Goal: Task Accomplishment & Management: Complete application form

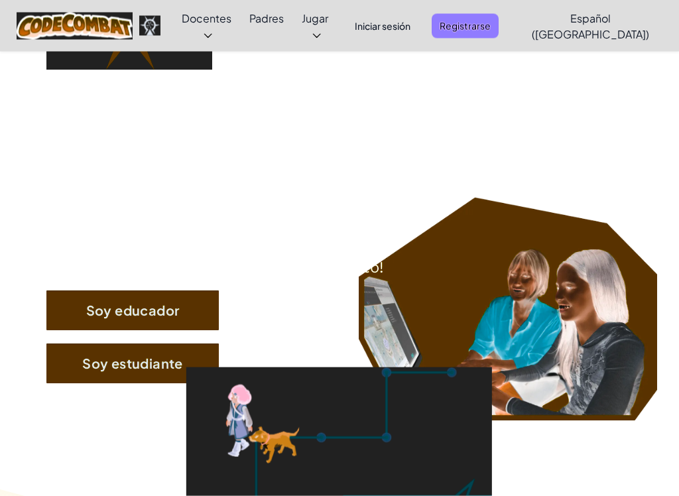
scroll to position [130, 0]
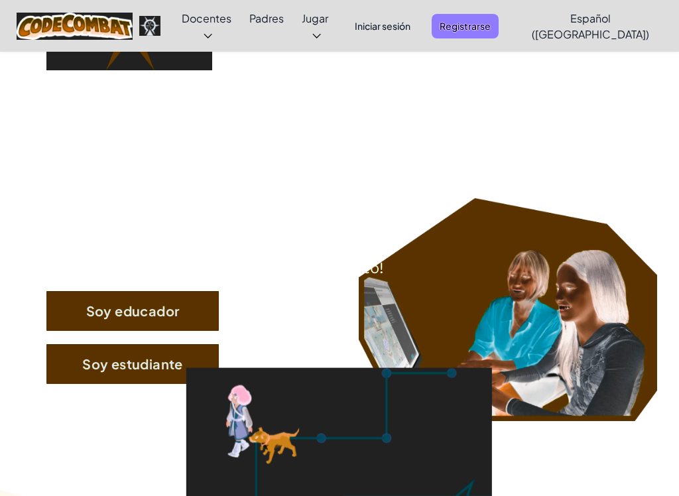
click at [123, 367] on button "Soy estudiante" at bounding box center [132, 364] width 172 height 40
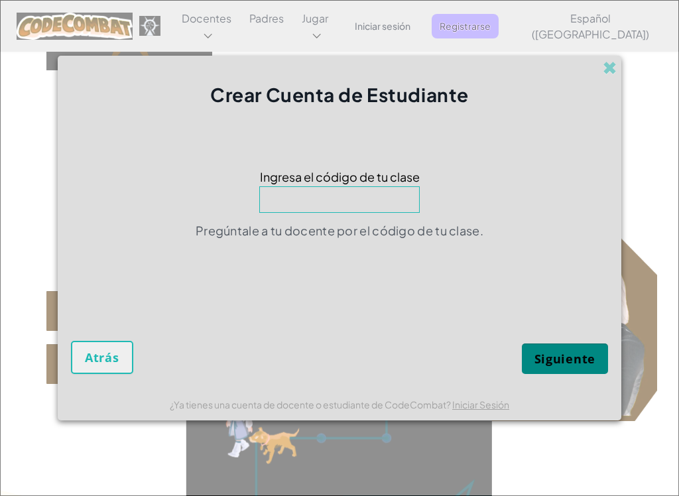
click at [275, 212] on input at bounding box center [339, 199] width 160 height 27
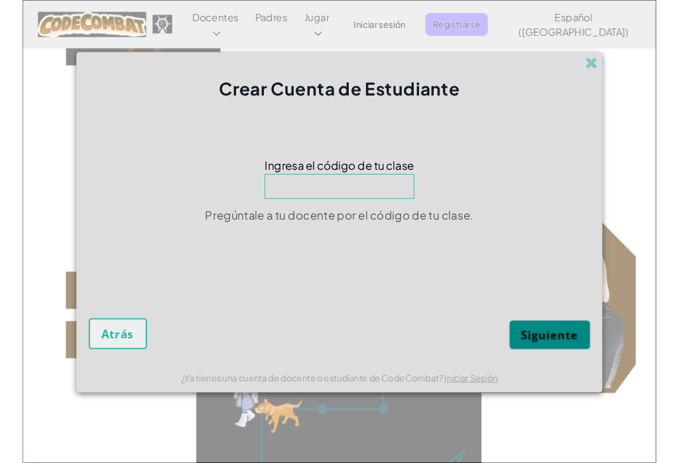
scroll to position [129, 0]
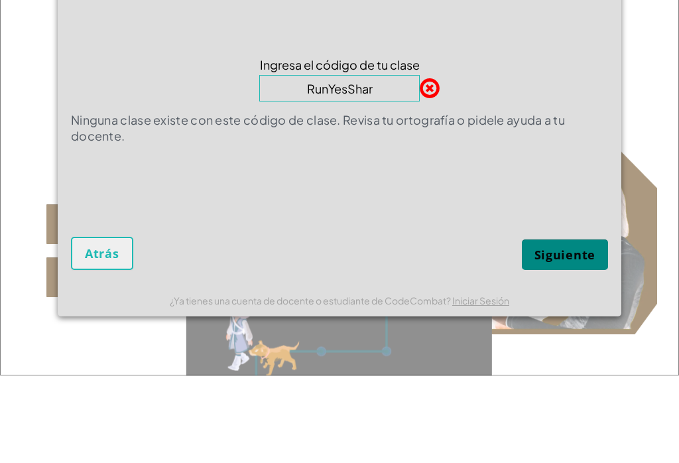
type input "RunYesSharp"
click at [565, 327] on button "Siguiente" at bounding box center [565, 342] width 86 height 30
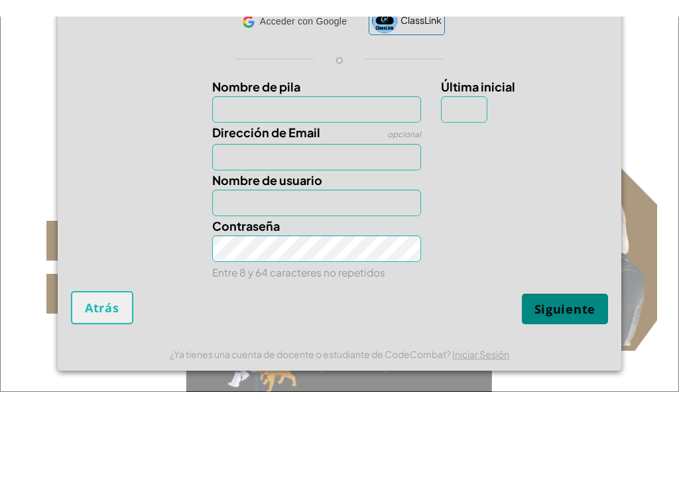
scroll to position [217, 0]
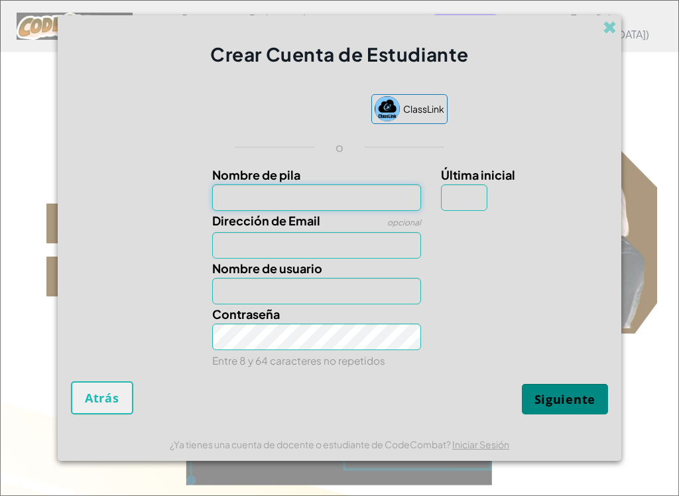
click at [363, 198] on input "Nombre de pila" at bounding box center [317, 197] width 210 height 27
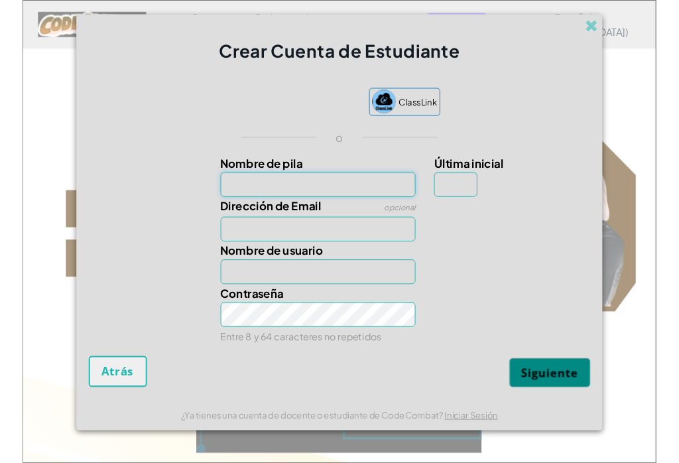
scroll to position [217, 0]
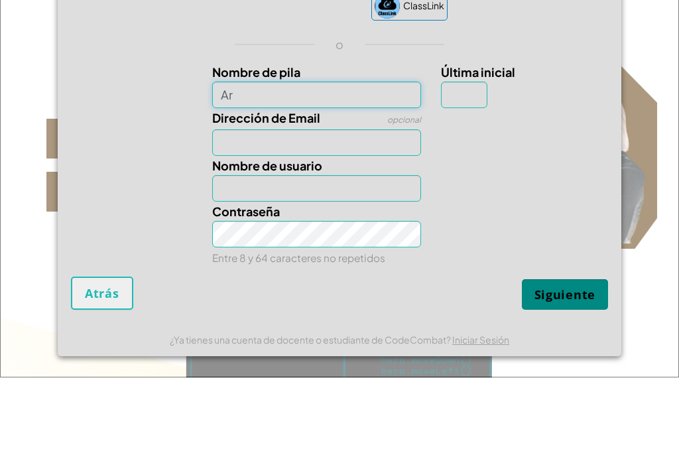
type input "A"
type input "[PERSON_NAME]"
click at [249, 215] on input "Dirección de Email" at bounding box center [317, 228] width 210 height 27
type input "[PERSON_NAME]"
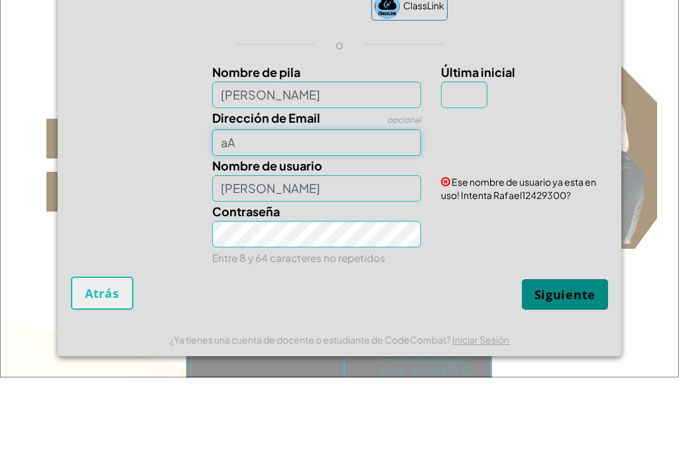
type input "a"
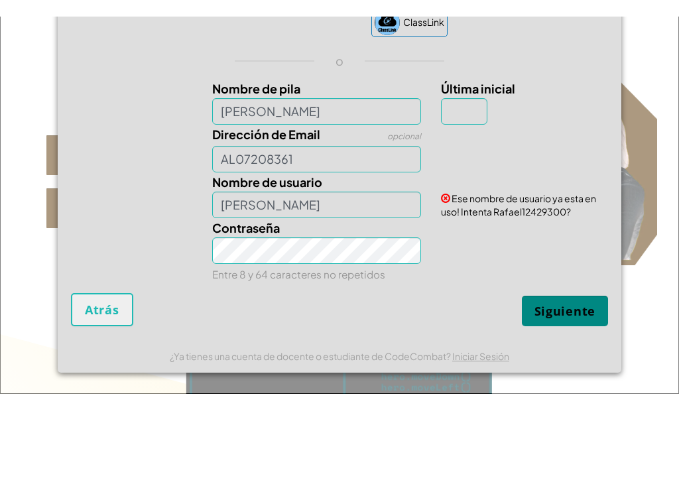
scroll to position [303, 0]
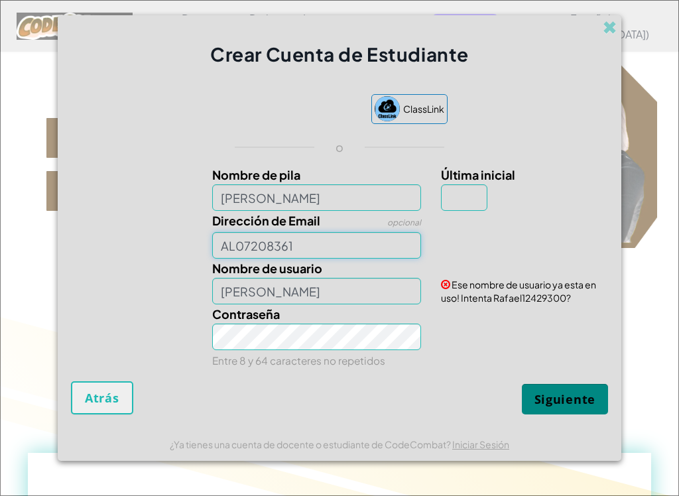
type input "AL07208361"
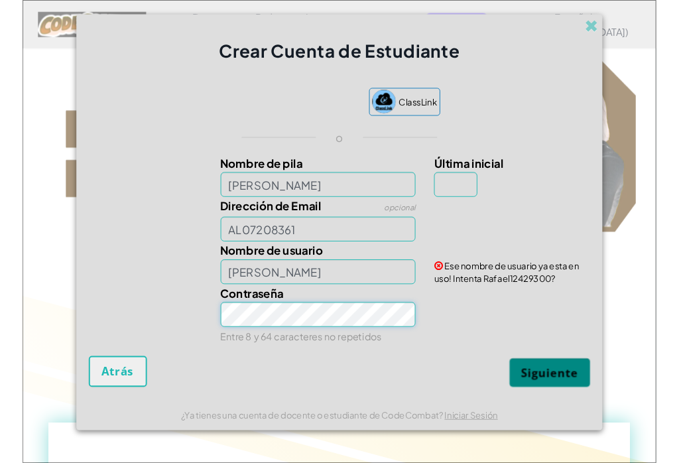
scroll to position [302, 0]
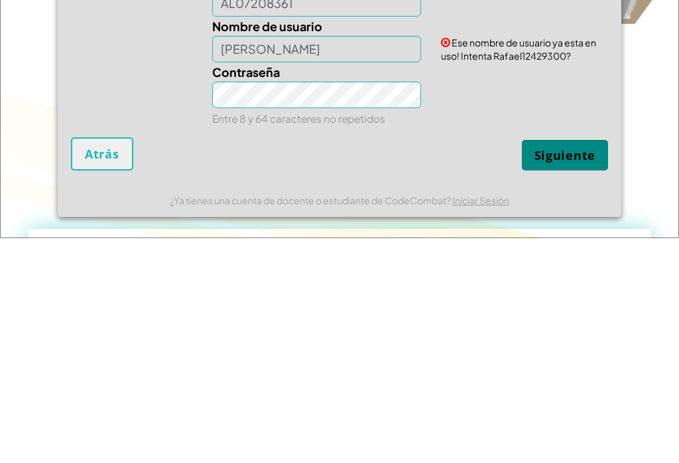
click at [564, 372] on span "Siguiente" at bounding box center [564, 380] width 61 height 16
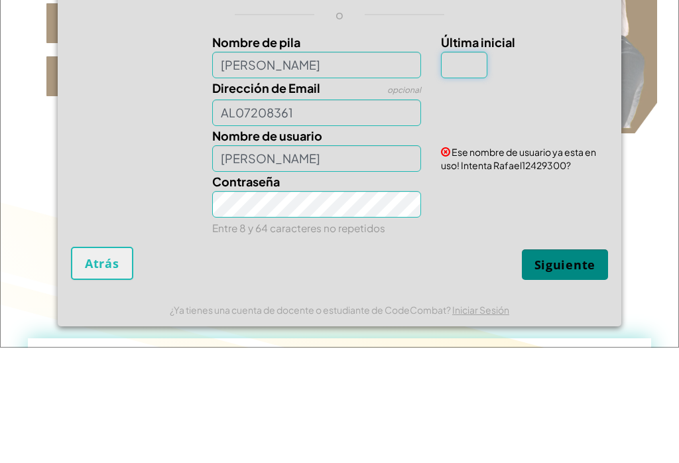
click at [479, 167] on input "Última inicial" at bounding box center [464, 180] width 46 height 27
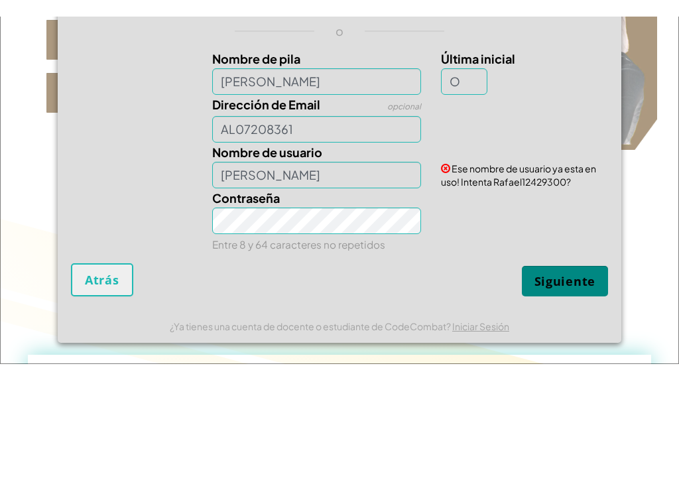
scroll to position [418, 0]
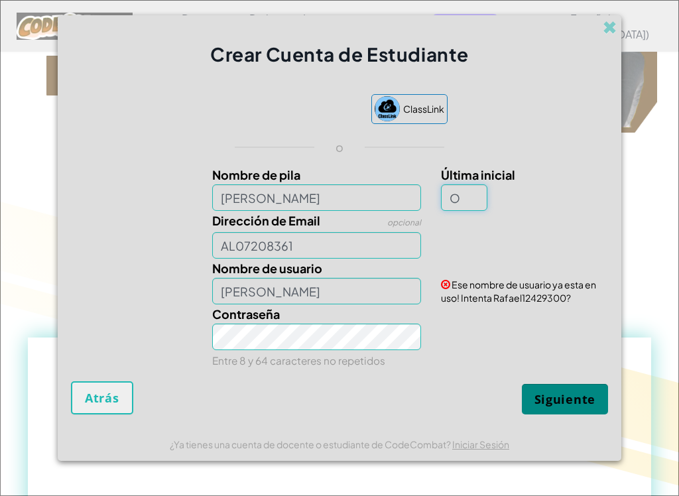
type input "O"
type input "RafaelO"
click at [579, 396] on span "Siguiente" at bounding box center [564, 399] width 61 height 16
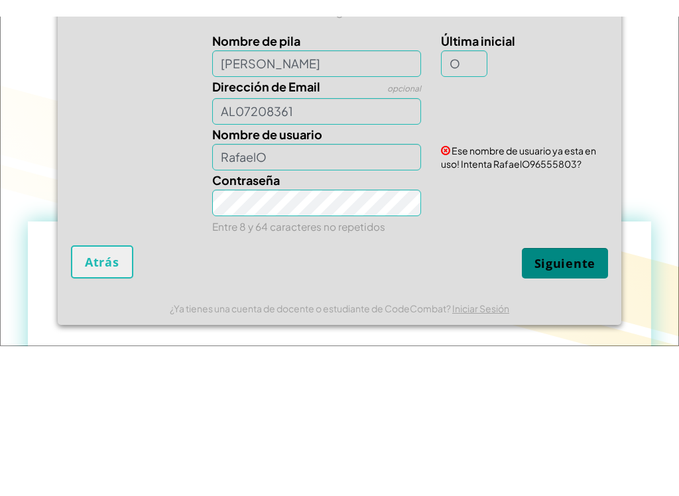
scroll to position [552, 0]
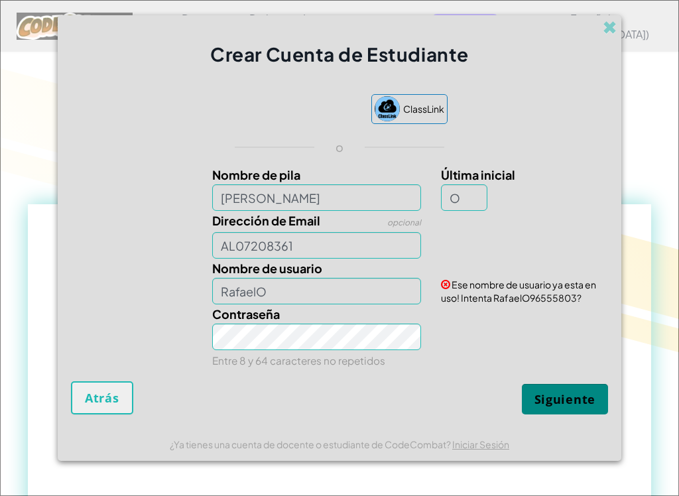
click at [545, 304] on span "Ese nombre de usuario ya esta en uso! Intenta RafaelO96555803?" at bounding box center [518, 290] width 155 height 25
click at [567, 303] on span "Ese nombre de usuario ya esta en uso! Intenta RafaelO96555803?" at bounding box center [518, 290] width 155 height 25
click at [574, 300] on span "Ese nombre de usuario ya esta en uso! Intenta RafaelO96555803?" at bounding box center [518, 290] width 155 height 25
click at [476, 202] on input "O" at bounding box center [464, 197] width 46 height 27
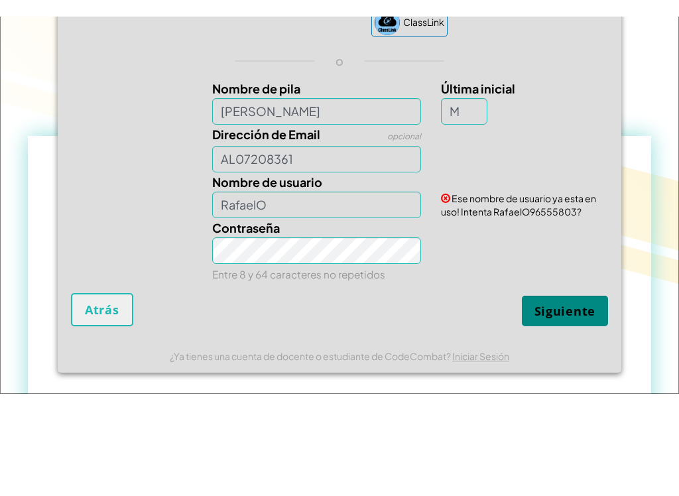
scroll to position [637, 0]
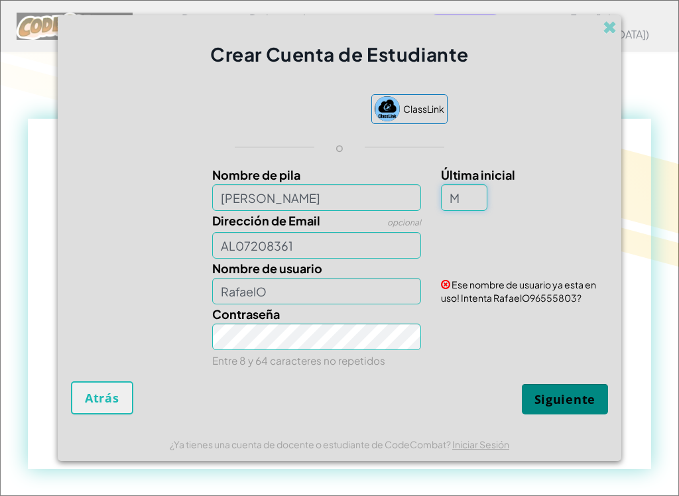
type input "M"
click at [377, 303] on input "RafaelO" at bounding box center [317, 291] width 210 height 27
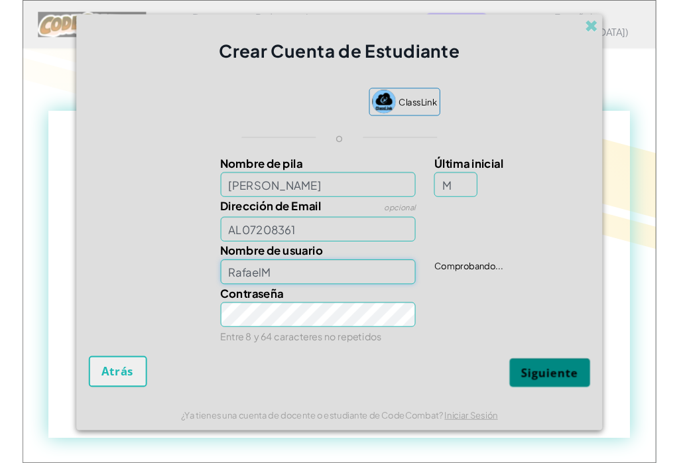
scroll to position [636, 0]
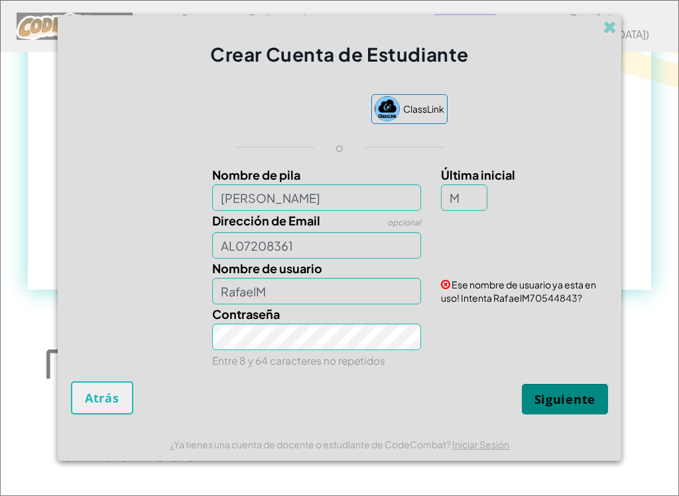
click at [573, 397] on button "Siguiente" at bounding box center [565, 399] width 86 height 30
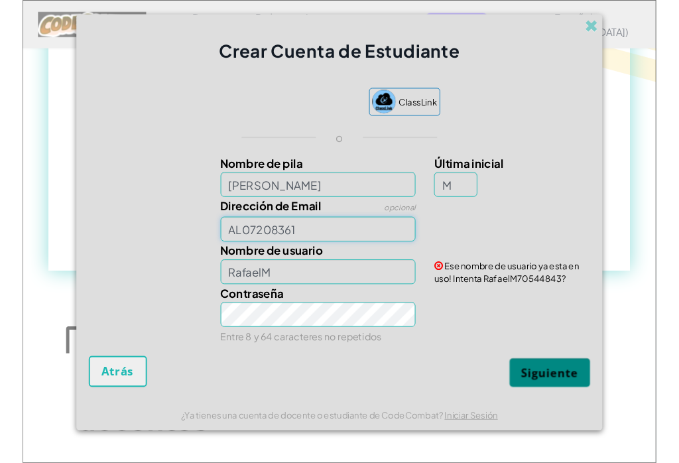
scroll to position [816, 0]
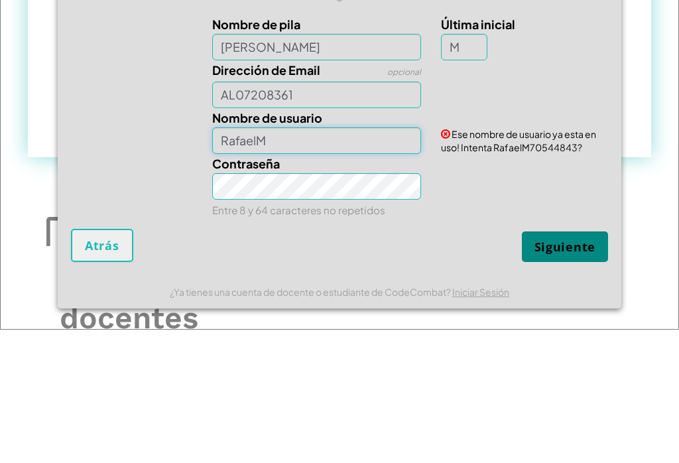
click at [350, 261] on input "RafaelM" at bounding box center [317, 274] width 210 height 27
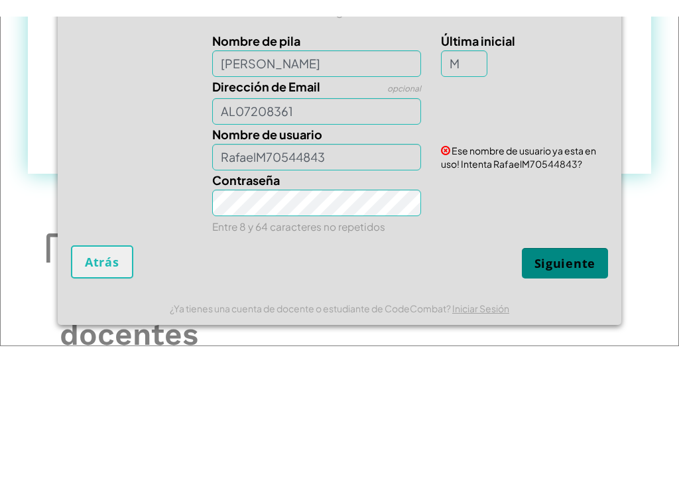
scroll to position [949, 0]
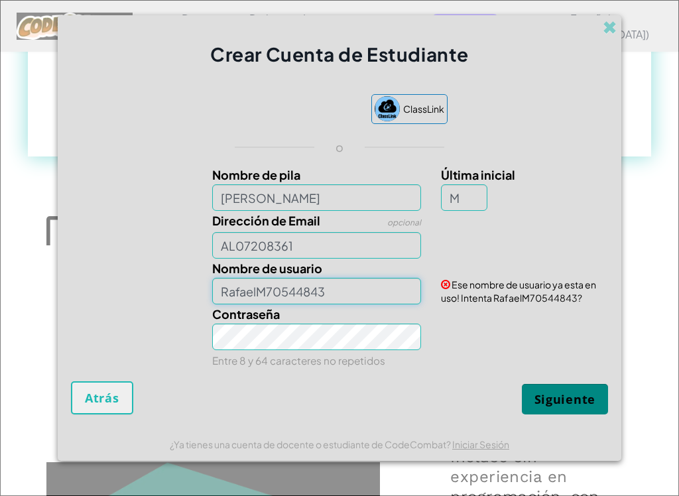
type input "RafaelM70544843"
click at [579, 397] on span "Siguiente" at bounding box center [564, 399] width 61 height 16
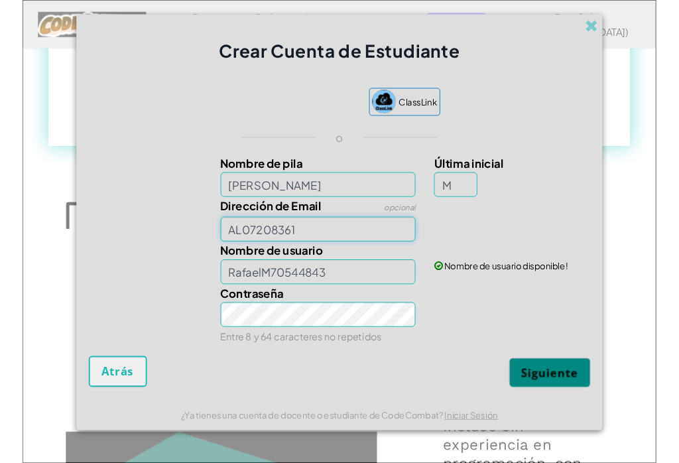
scroll to position [949, 0]
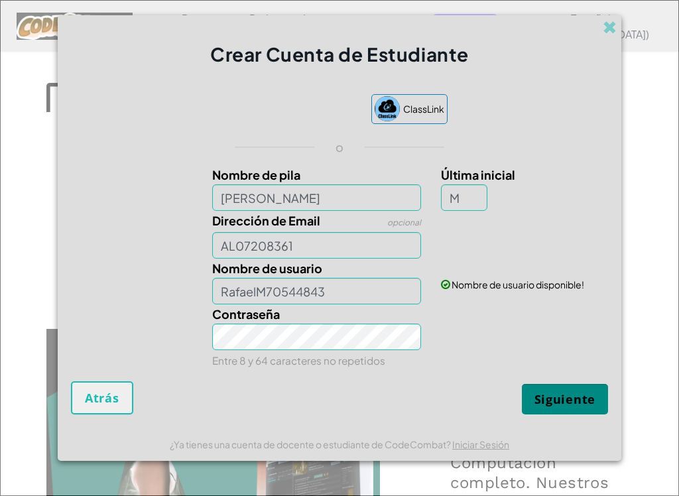
click at [576, 397] on span "Siguiente" at bounding box center [564, 399] width 61 height 16
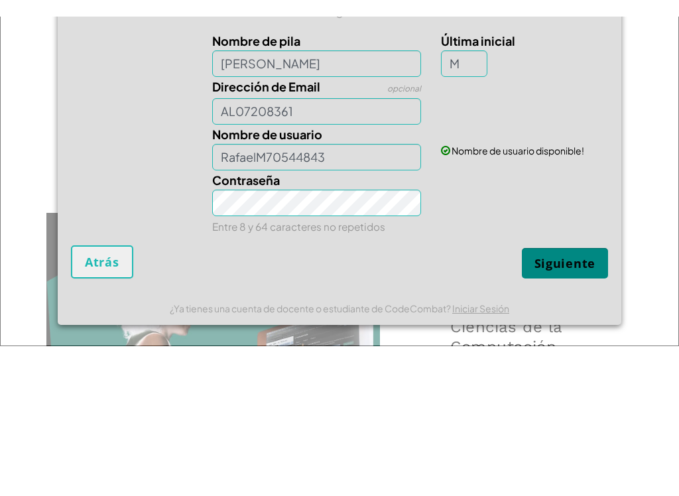
scroll to position [1216, 0]
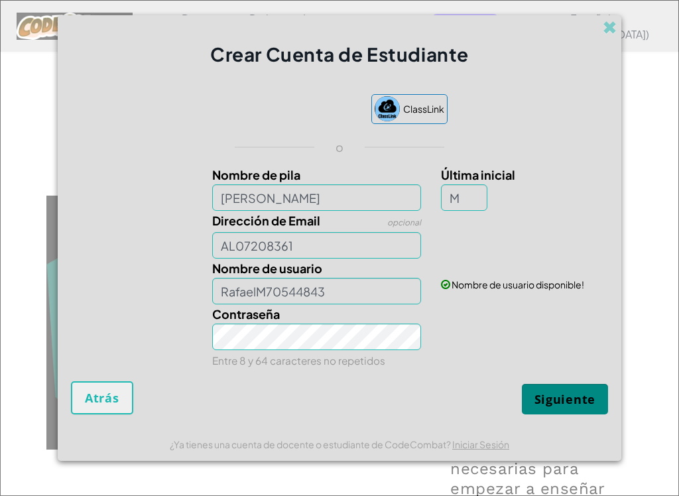
click at [251, 112] on div "Acceder con Google. Se abre en una pestaña nueva" at bounding box center [294, 109] width 127 height 29
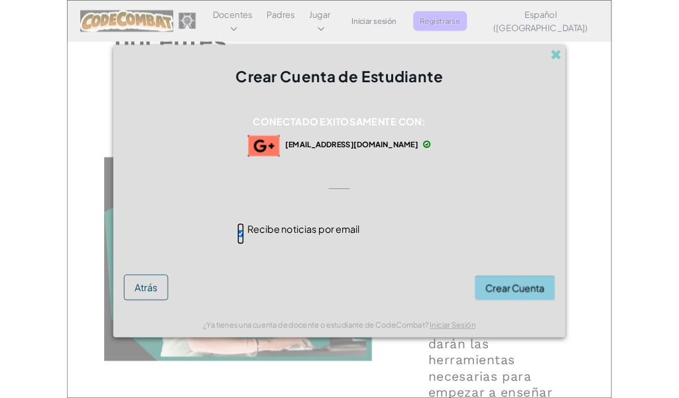
scroll to position [1285, 0]
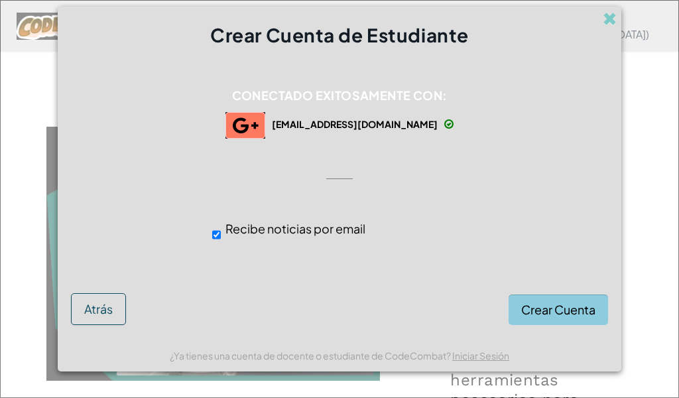
click at [524, 317] on span "Crear Cuenta" at bounding box center [558, 309] width 74 height 15
click at [530, 308] on button "Crear Cuenta" at bounding box center [558, 309] width 99 height 30
click at [605, 22] on span at bounding box center [610, 19] width 14 height 14
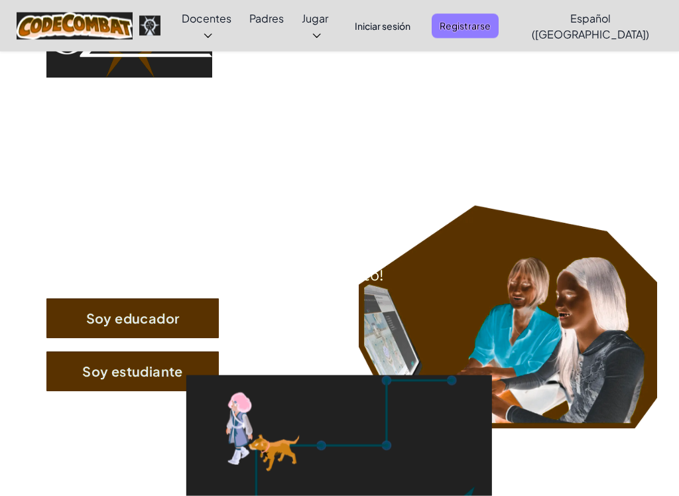
scroll to position [123, 0]
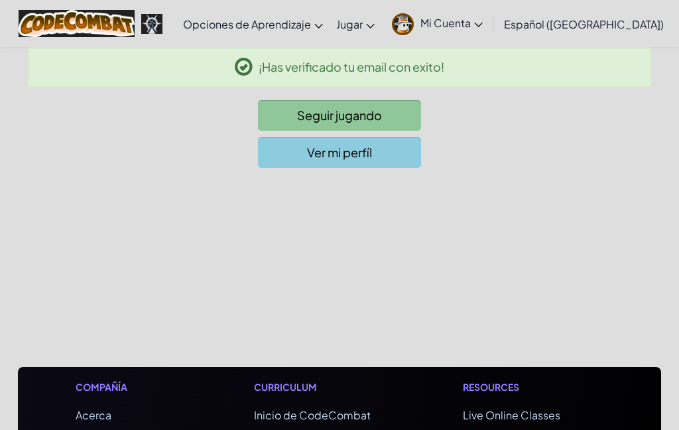
click at [454, 32] on link "Mi Cuenta" at bounding box center [437, 24] width 104 height 42
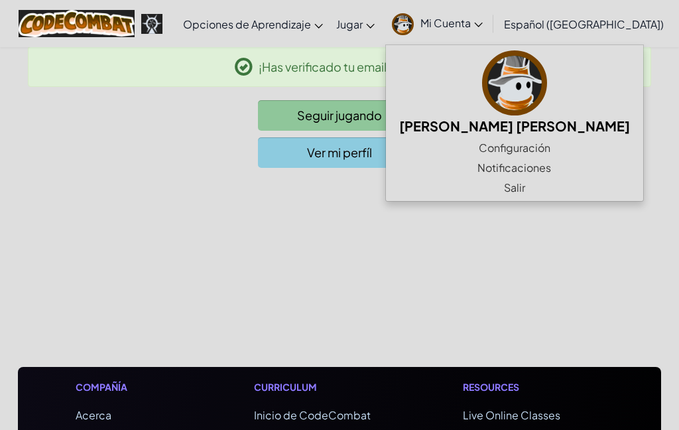
click at [91, 85] on div "¡Has verificado tu email con exito!" at bounding box center [339, 66] width 623 height 40
